Goal: Information Seeking & Learning: Check status

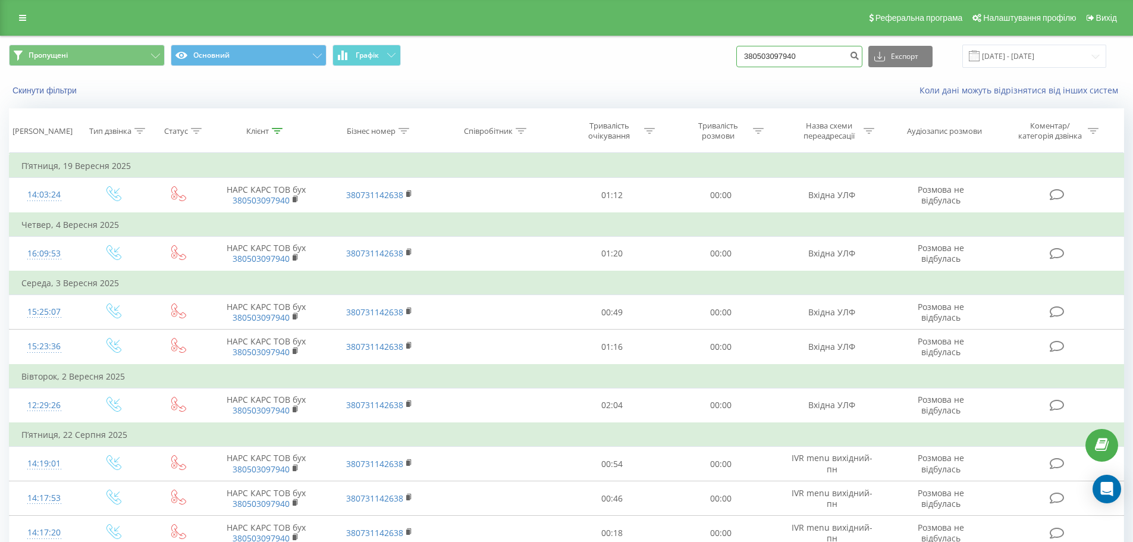
click at [625, 52] on div "Пропущені Основний Графік 380503097940 Експорт .csv .xls .xlsx [DATE] - [DATE]" at bounding box center [566, 56] width 1115 height 23
type input "0674094801"
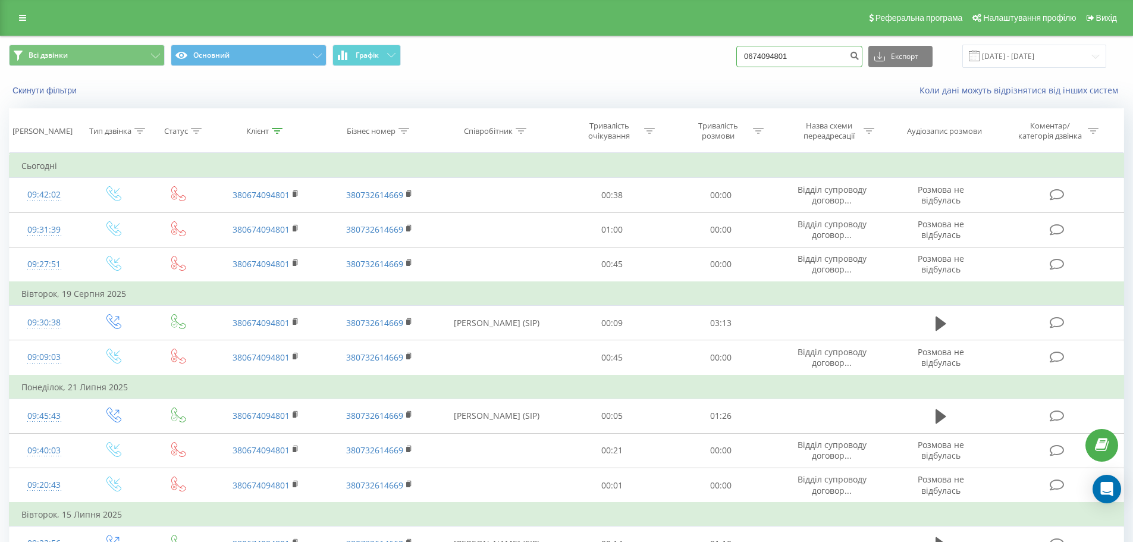
drag, startPoint x: 812, startPoint y: 58, endPoint x: 645, endPoint y: 54, distance: 167.2
click at [645, 54] on div "Всі дзвінки Основний Графік 0674094801 Експорт .csv .xls .xlsx [DATE] - [DATE]" at bounding box center [566, 56] width 1115 height 23
type input "0969135005"
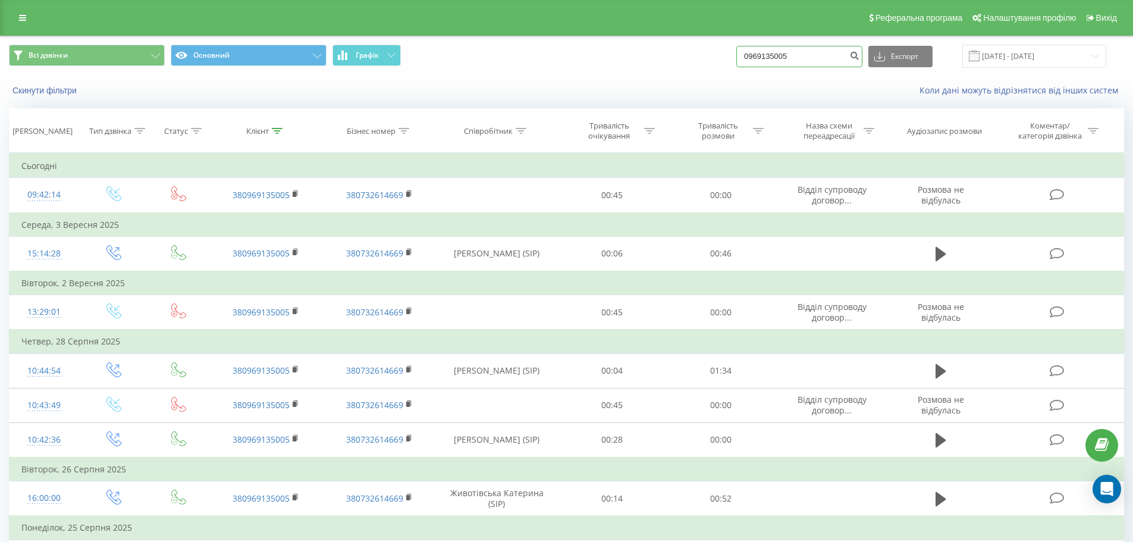
drag, startPoint x: 747, startPoint y: 51, endPoint x: 710, endPoint y: 51, distance: 37.5
click at [710, 51] on div "Всі дзвінки Основний Графік 0969135005 Експорт .csv .xls .xlsx 22.06.2025 - 22.…" at bounding box center [566, 56] width 1115 height 23
type input "0674094801"
